Goal: Task Accomplishment & Management: Use online tool/utility

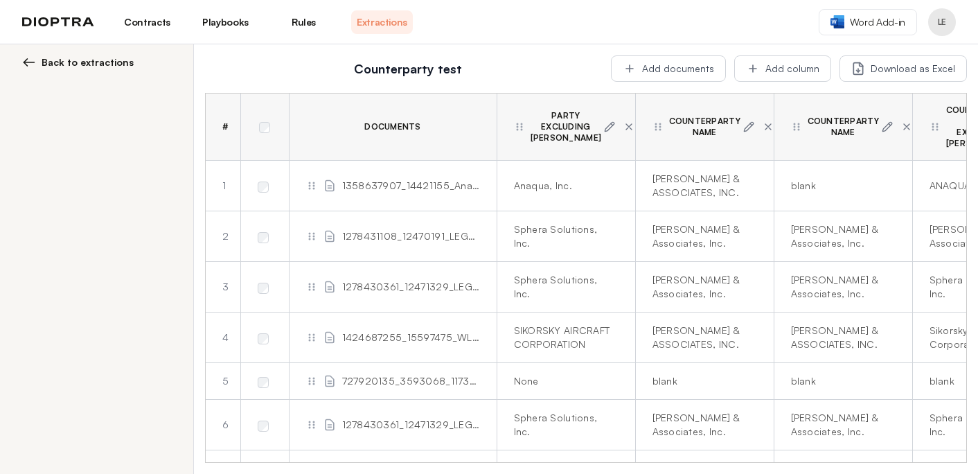
scroll to position [149, 0]
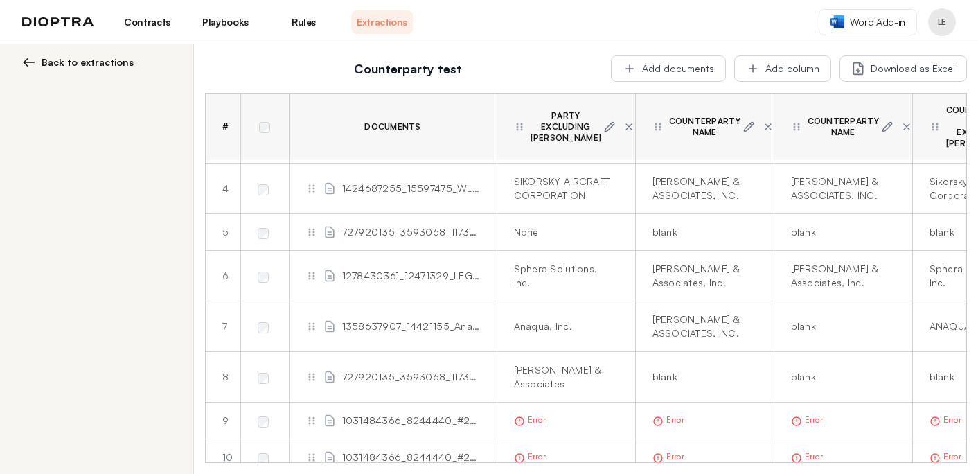
click at [221, 19] on link "Playbooks" at bounding box center [226, 22] width 62 height 24
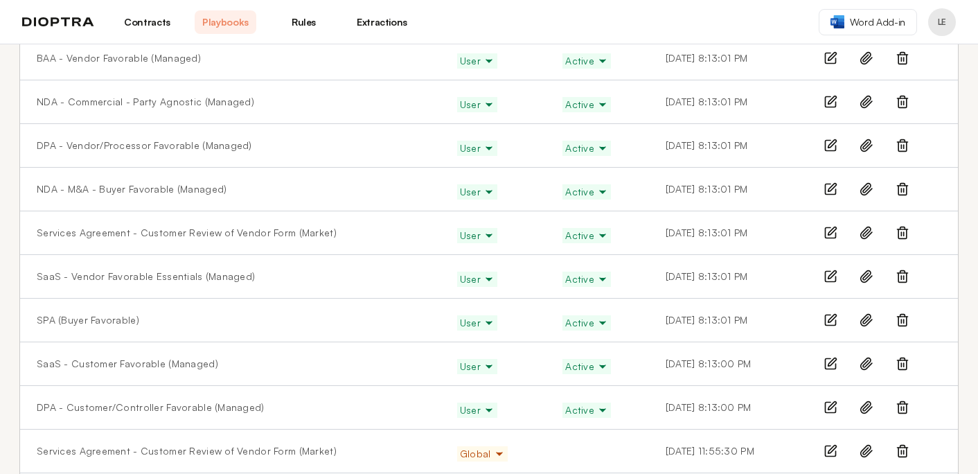
scroll to position [213, 0]
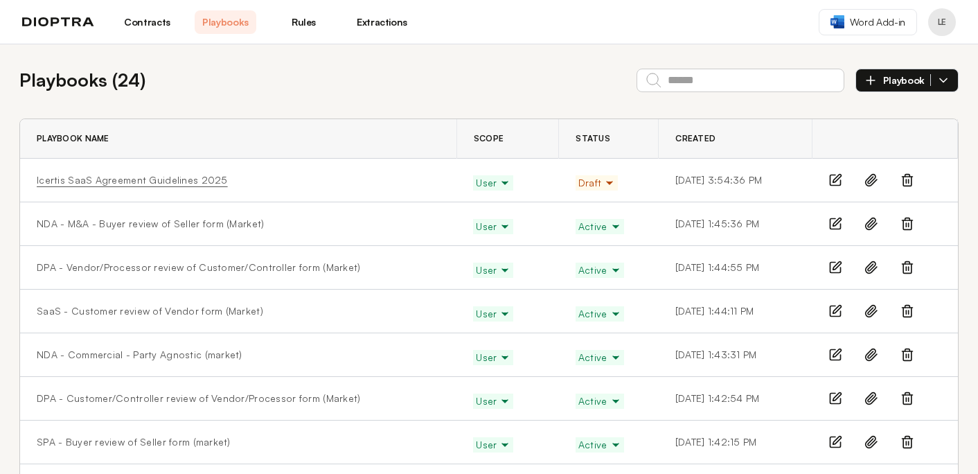
click at [130, 182] on link "Icertis SaaS Agreement Guidelines 2025" at bounding box center [132, 180] width 191 height 14
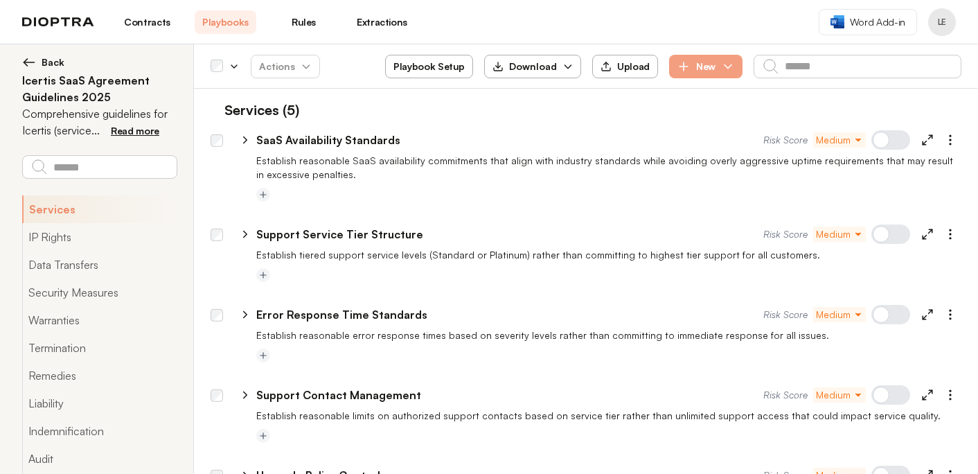
click at [172, 17] on link "Contracts" at bounding box center [147, 22] width 62 height 24
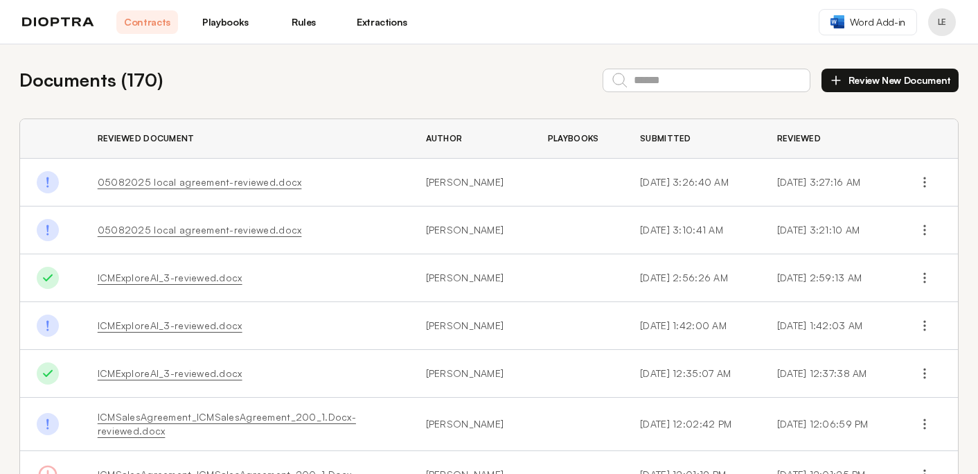
click at [893, 76] on button "Review New Document" at bounding box center [890, 81] width 137 height 24
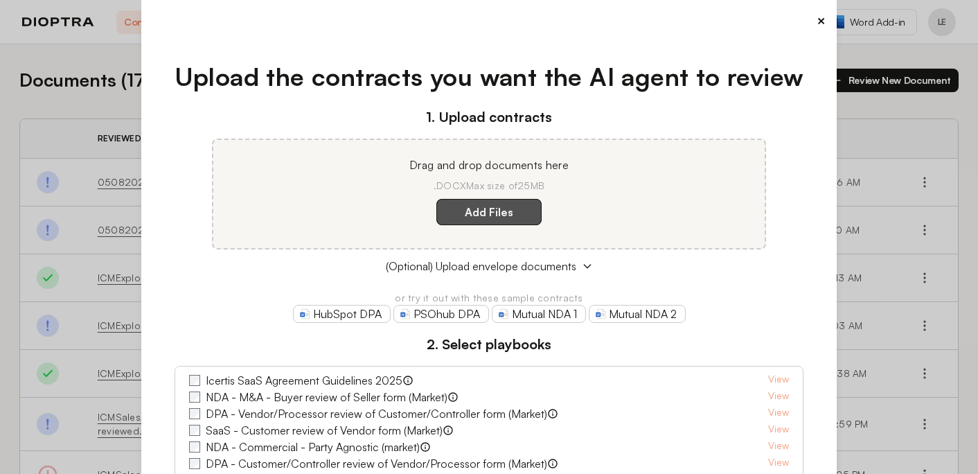
click at [495, 215] on label "Add Files" at bounding box center [488, 212] width 105 height 26
click at [0, 0] on here "Add Files" at bounding box center [0, 0] width 0 height 0
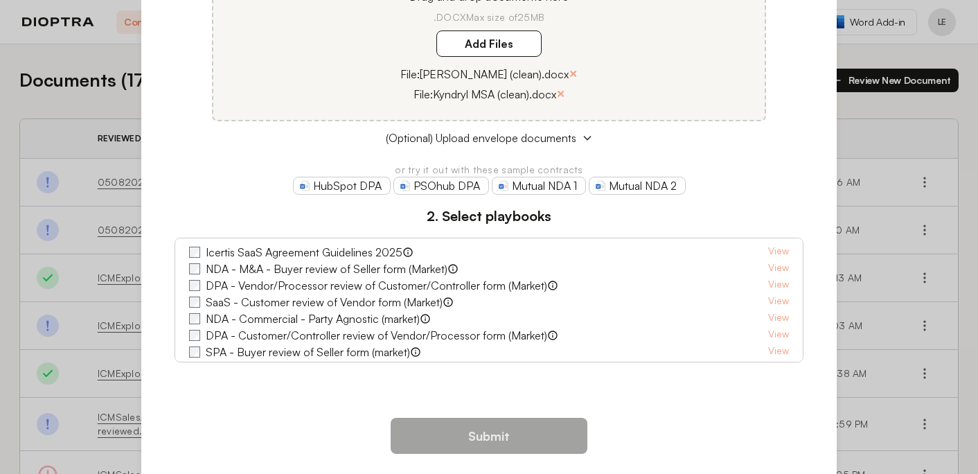
scroll to position [179, 0]
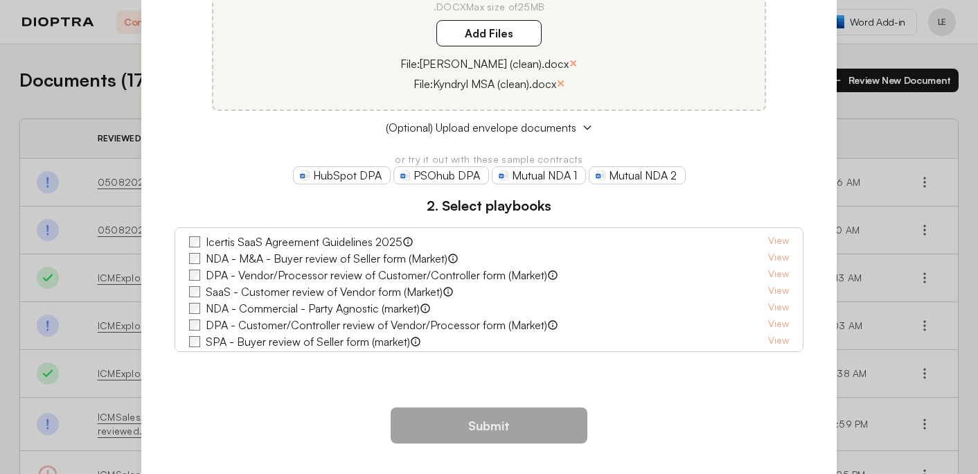
click at [367, 242] on label "Icertis SaaS Agreement Guidelines 2025" at bounding box center [304, 241] width 197 height 17
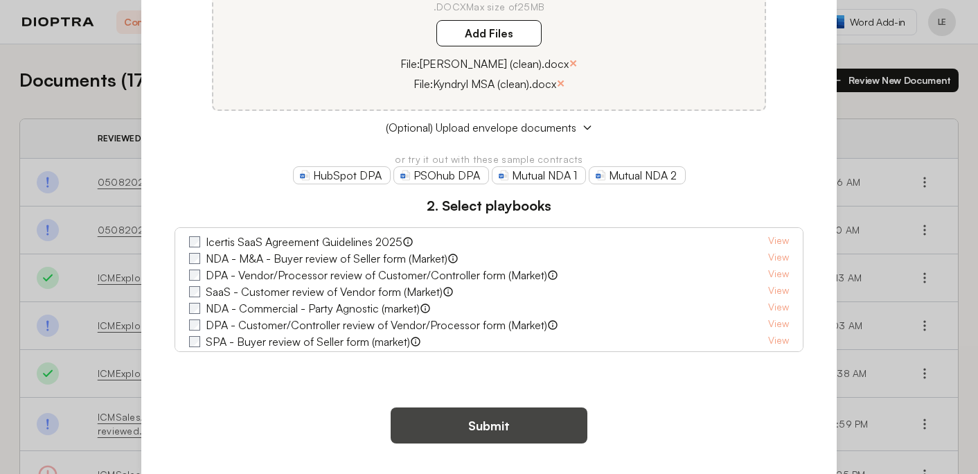
click at [442, 423] on button "Submit" at bounding box center [489, 425] width 197 height 36
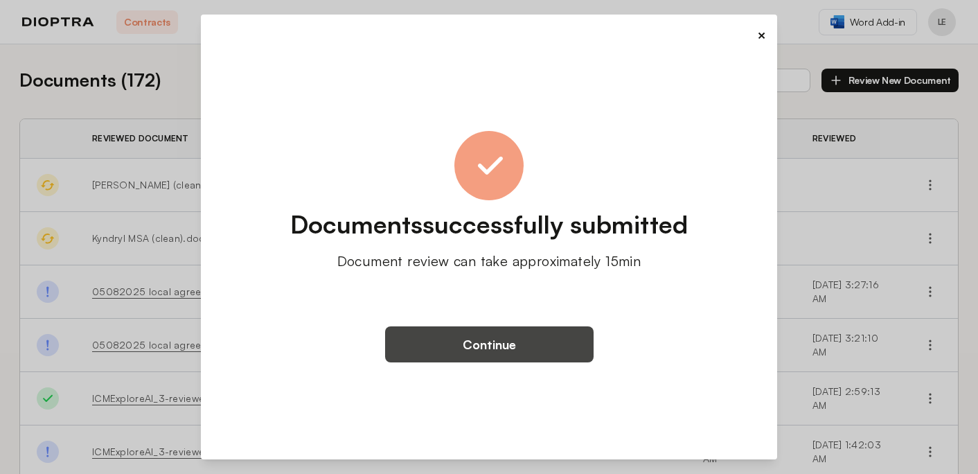
click at [496, 359] on button "Continue" at bounding box center [489, 344] width 209 height 36
